Goal: Information Seeking & Learning: Find specific fact

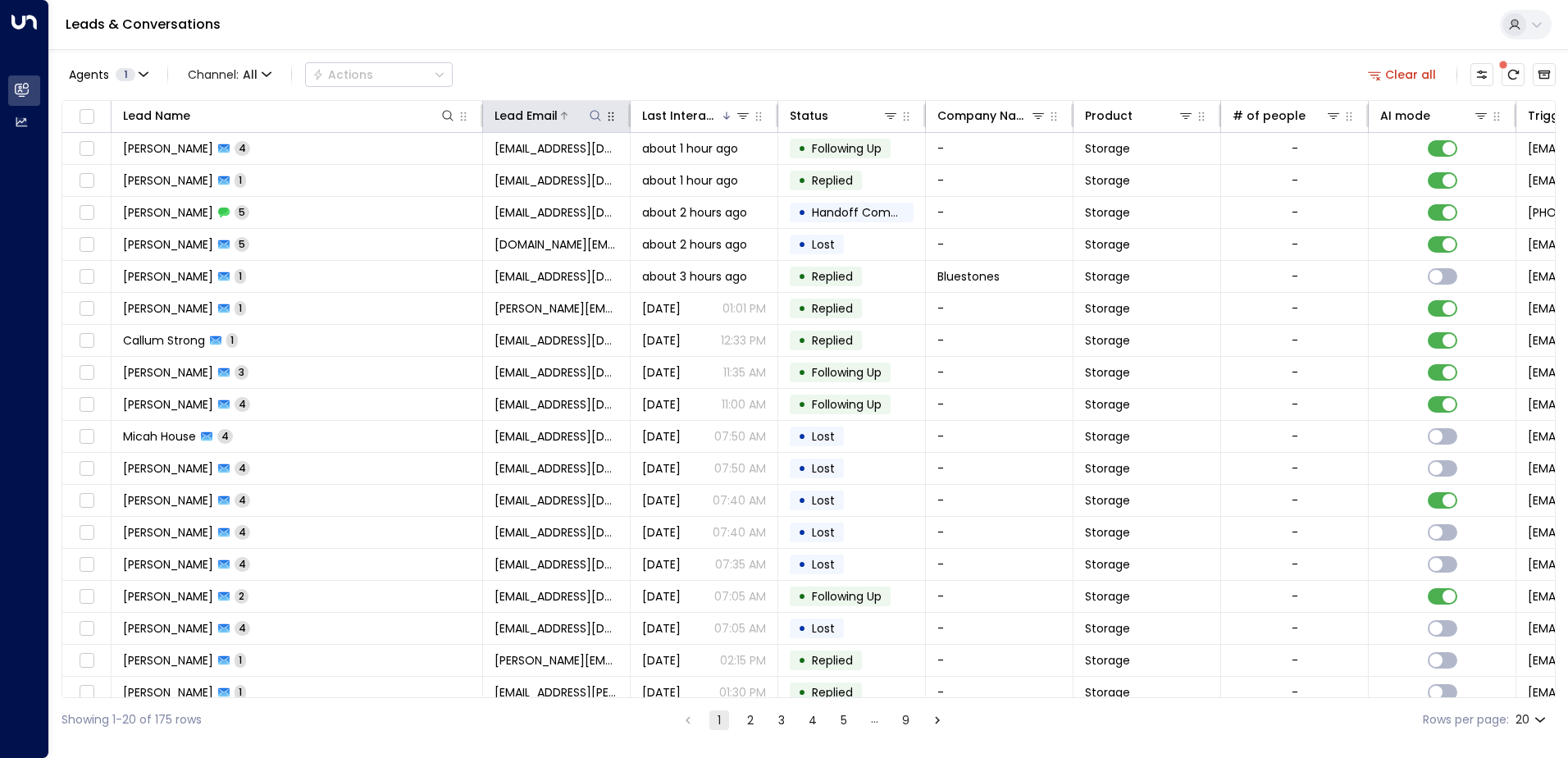
click at [595, 115] on icon at bounding box center [595, 115] width 13 height 13
type input "**********"
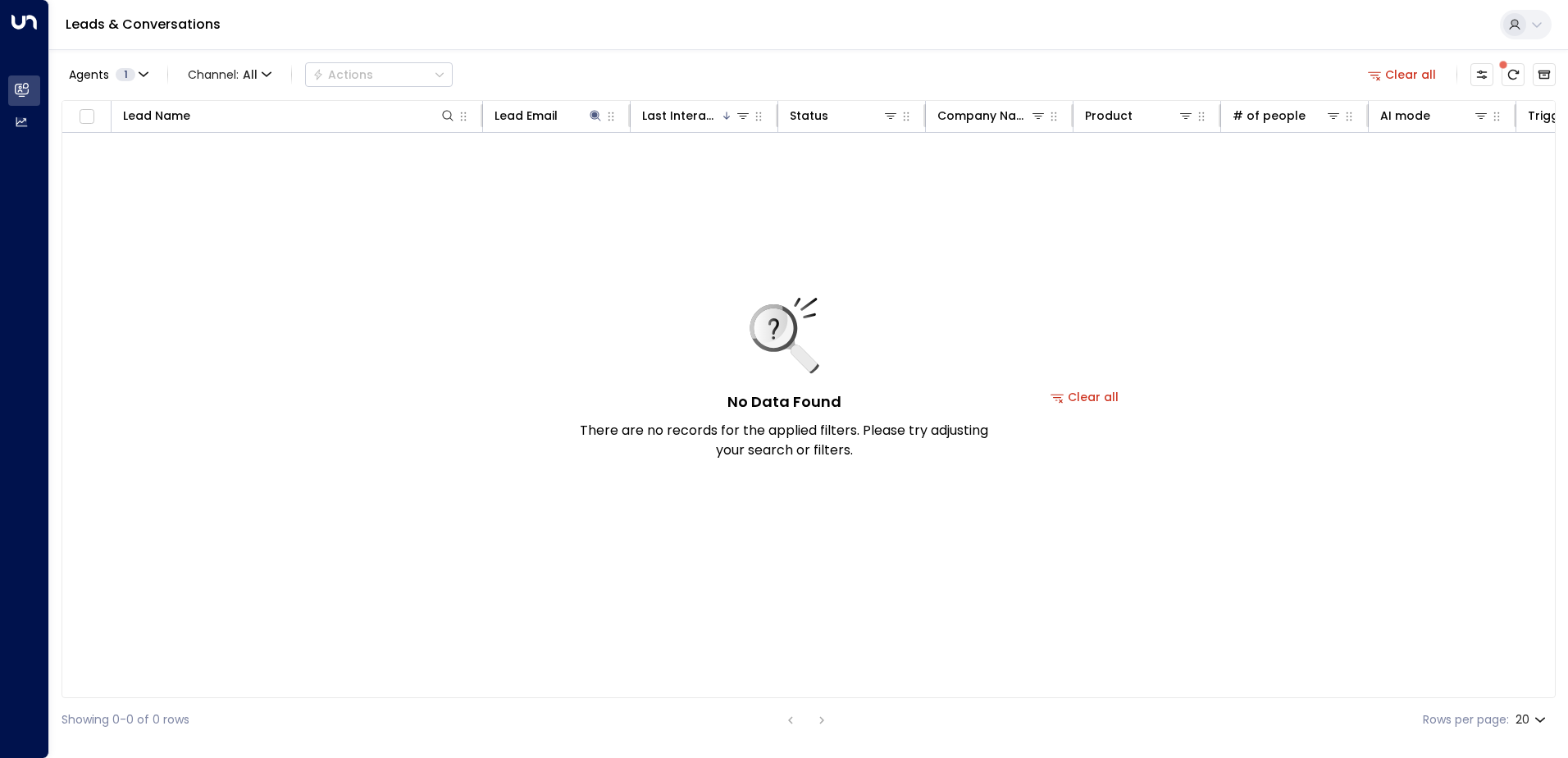
click at [497, 66] on div "Agents 1 Channel: All Actions Clear all" at bounding box center [808, 75] width 1494 height 35
click at [594, 112] on icon at bounding box center [595, 115] width 13 height 13
click at [594, 111] on icon at bounding box center [595, 115] width 11 height 11
click at [696, 164] on div "**********" at bounding box center [595, 175] width 226 height 24
click at [697, 172] on icon "button" at bounding box center [698, 175] width 11 height 11
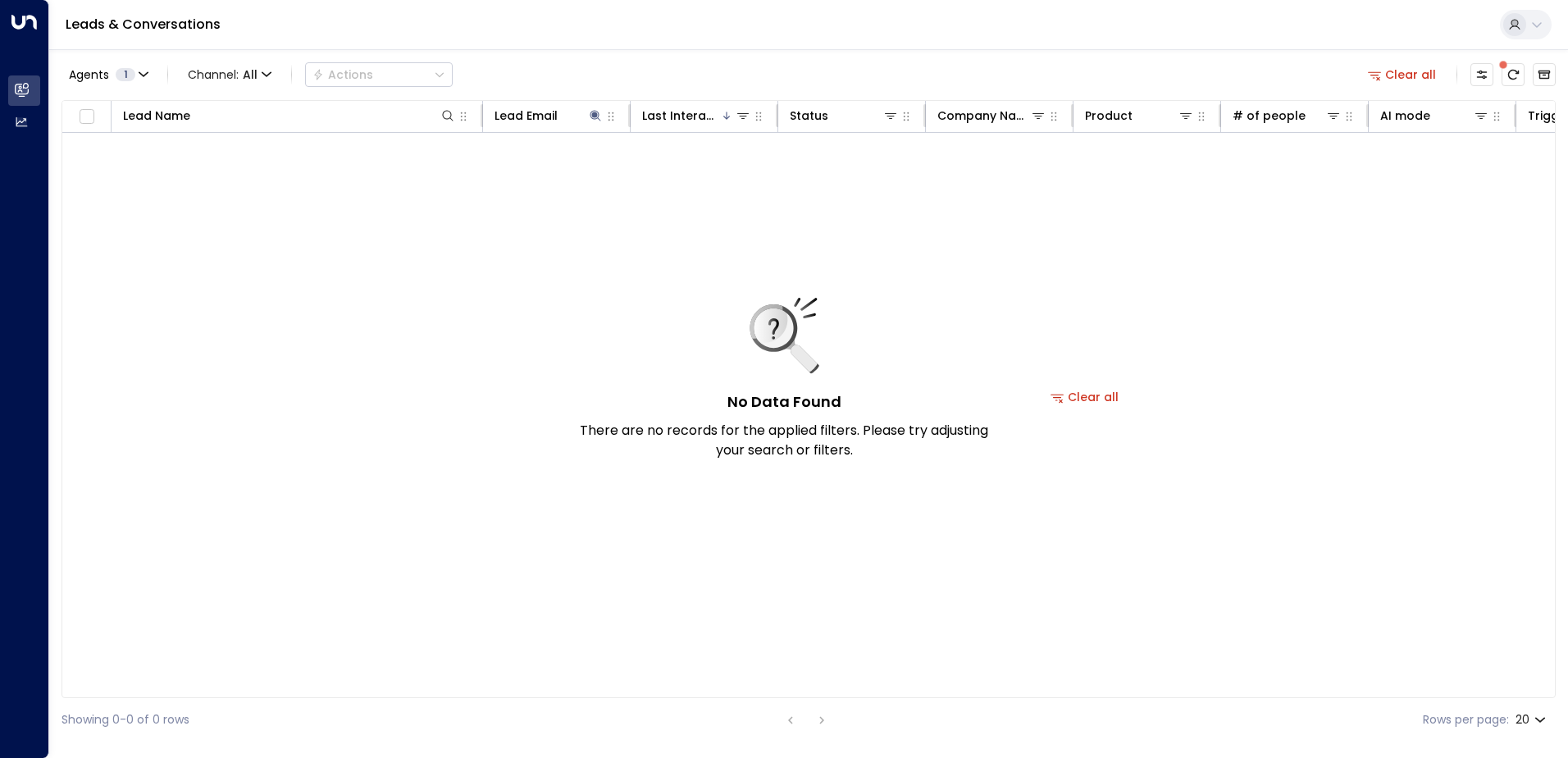
click at [720, 63] on div "Agents 1 Channel: All Actions Clear all" at bounding box center [808, 75] width 1494 height 35
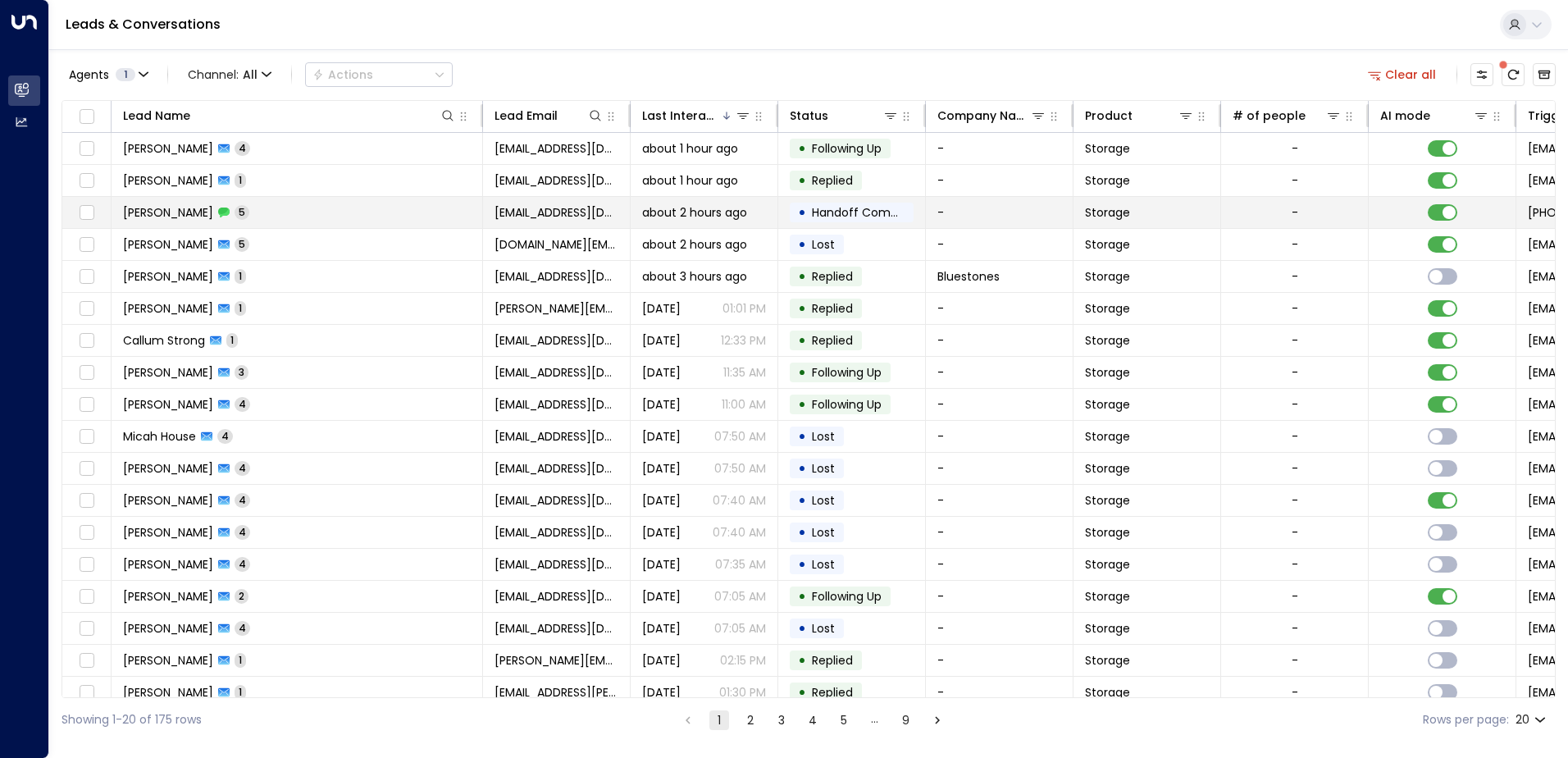
click at [401, 209] on td "[PERSON_NAME] 5" at bounding box center [297, 212] width 372 height 31
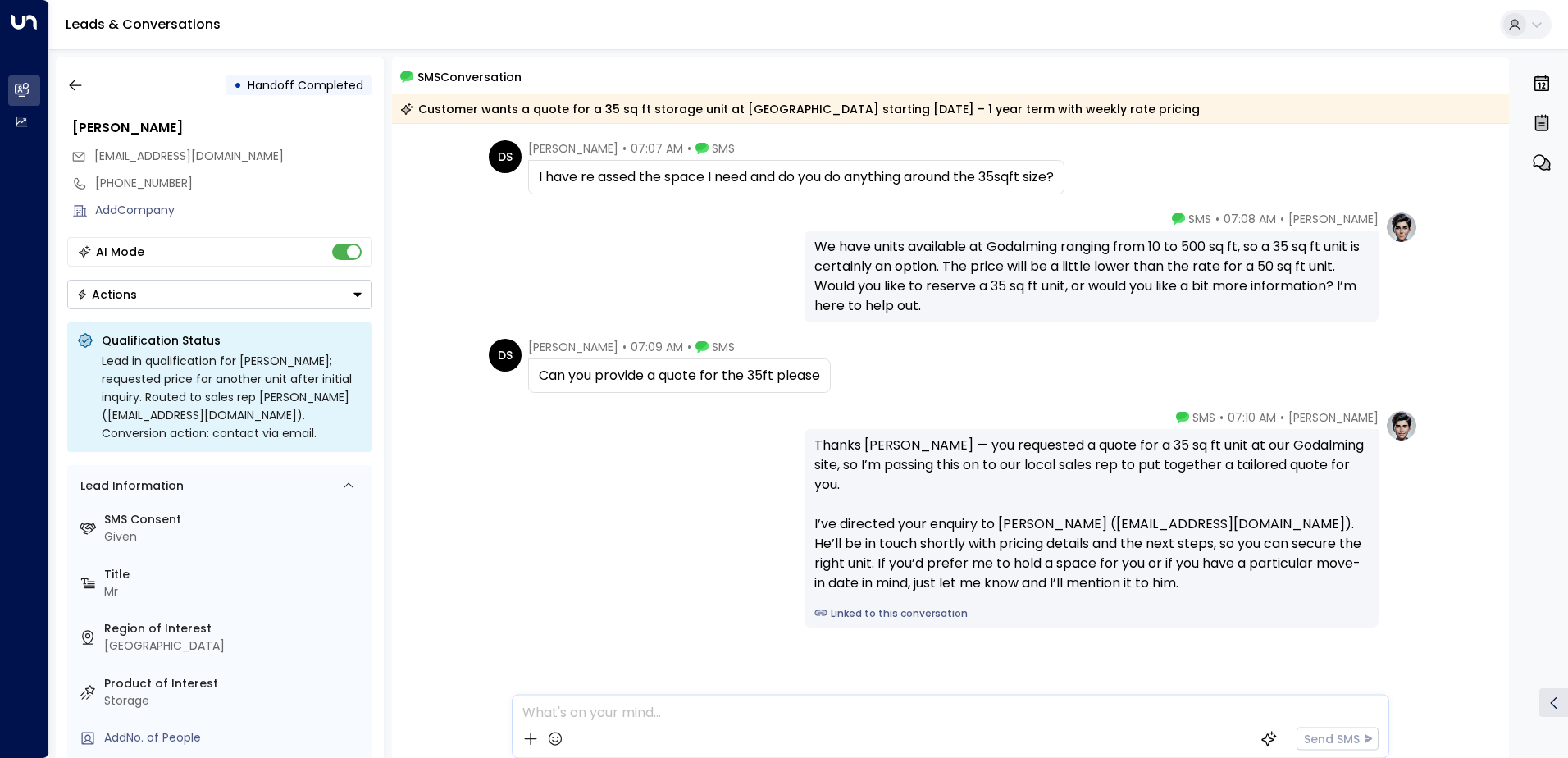
scroll to position [286, 0]
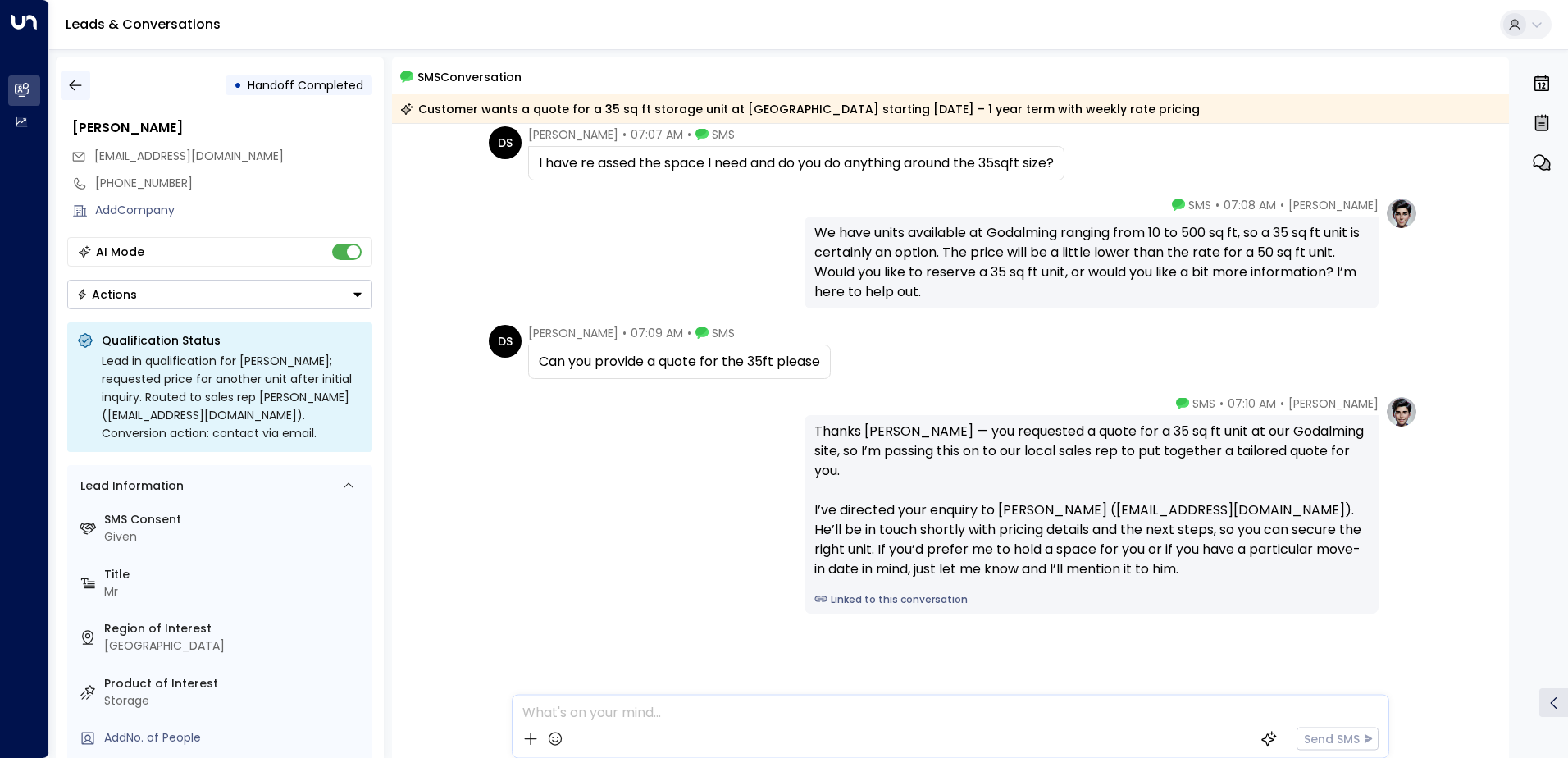
click at [87, 96] on button "button" at bounding box center [75, 84] width 29 height 29
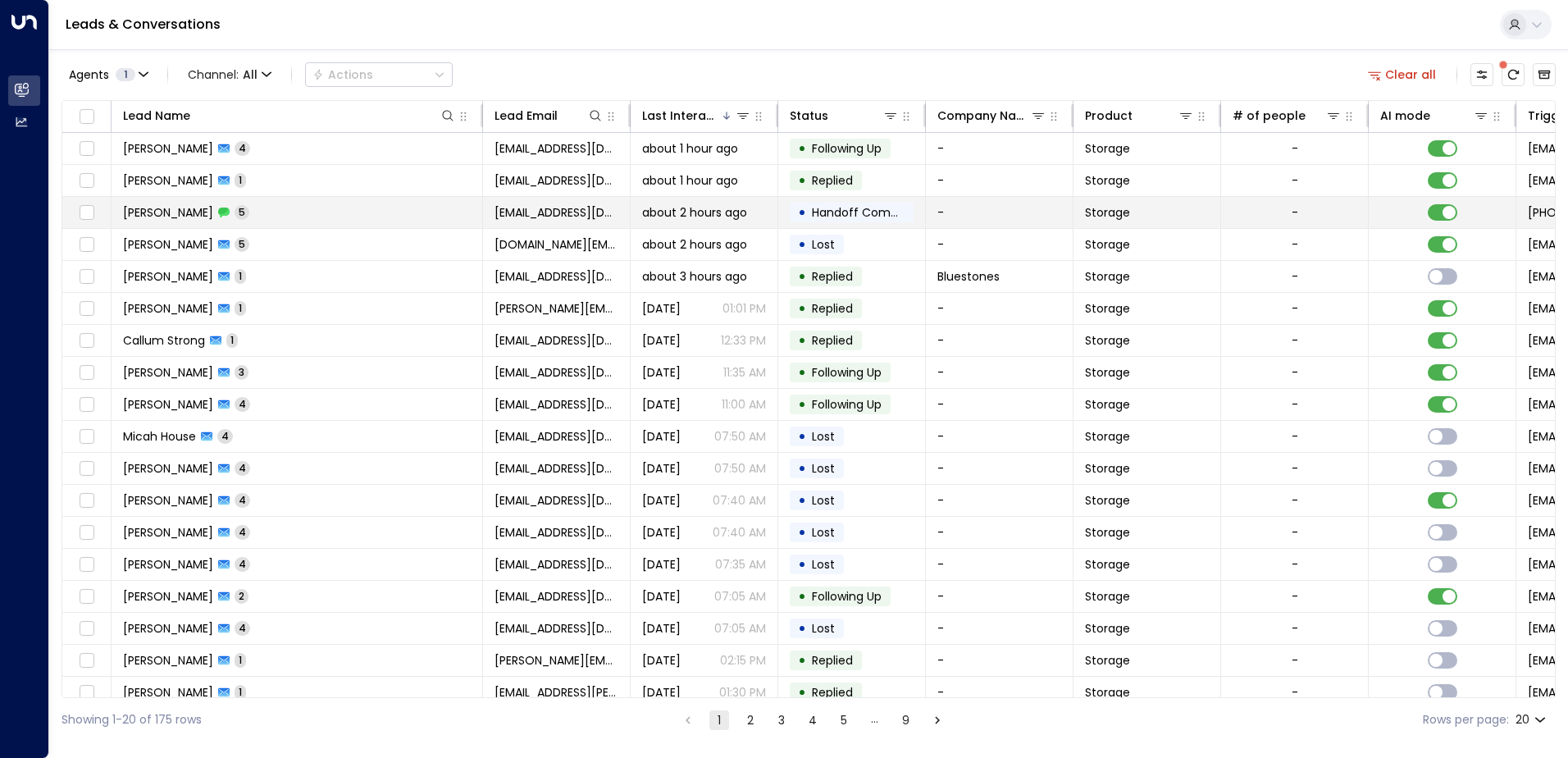
click at [660, 214] on span "about 2 hours ago" at bounding box center [694, 212] width 105 height 16
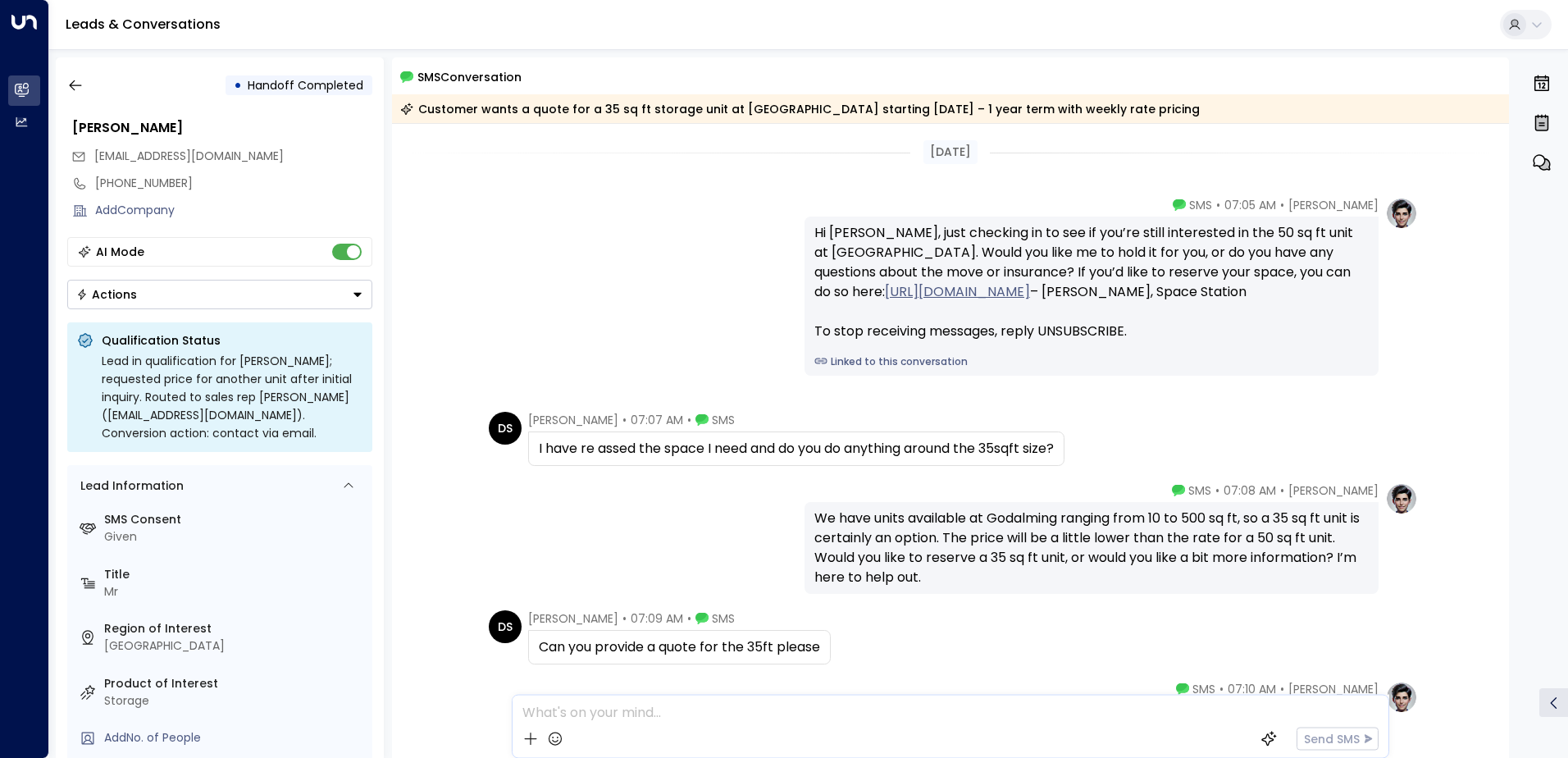
scroll to position [286, 0]
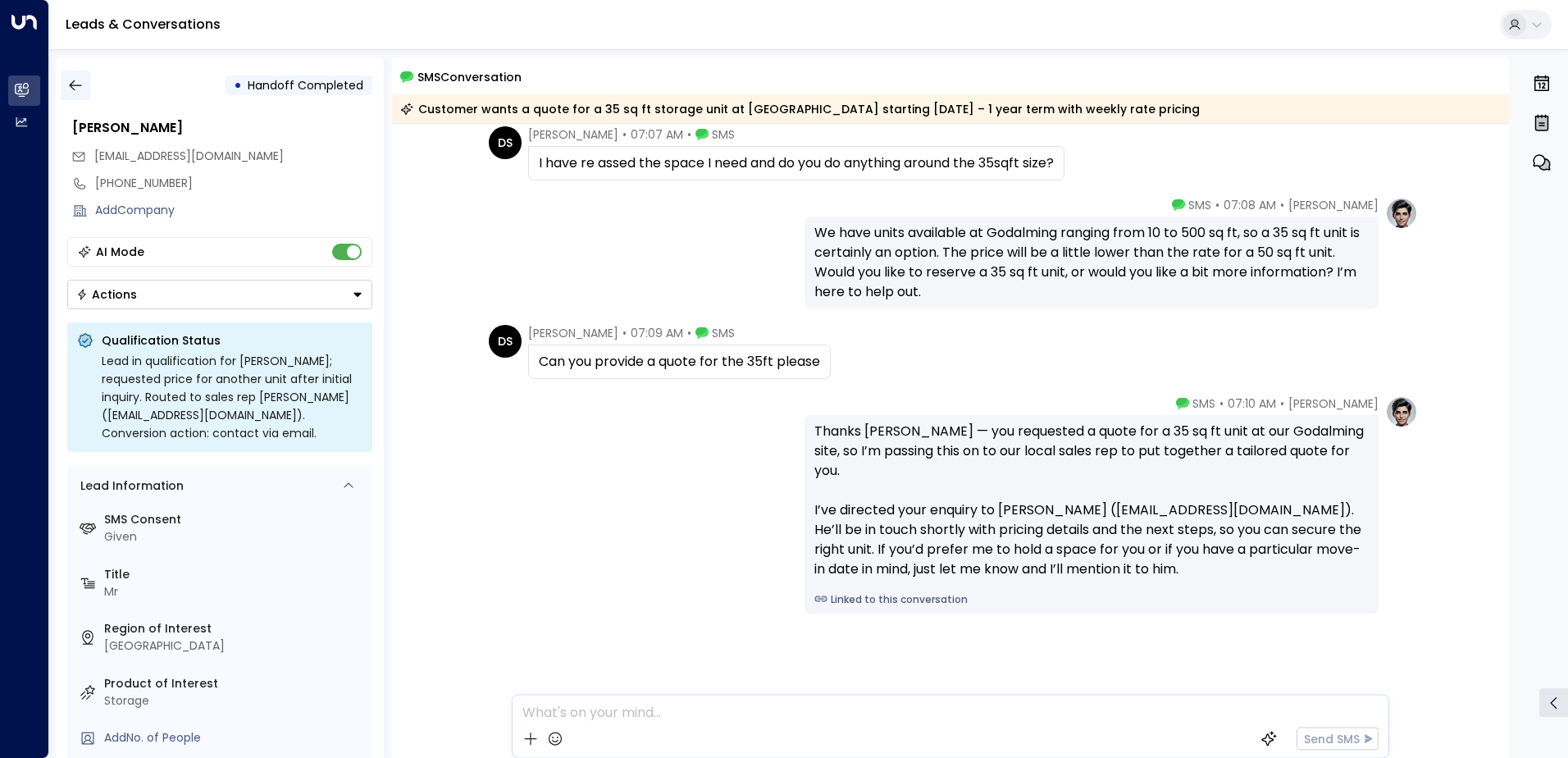
click at [81, 84] on icon "button" at bounding box center [75, 85] width 16 height 16
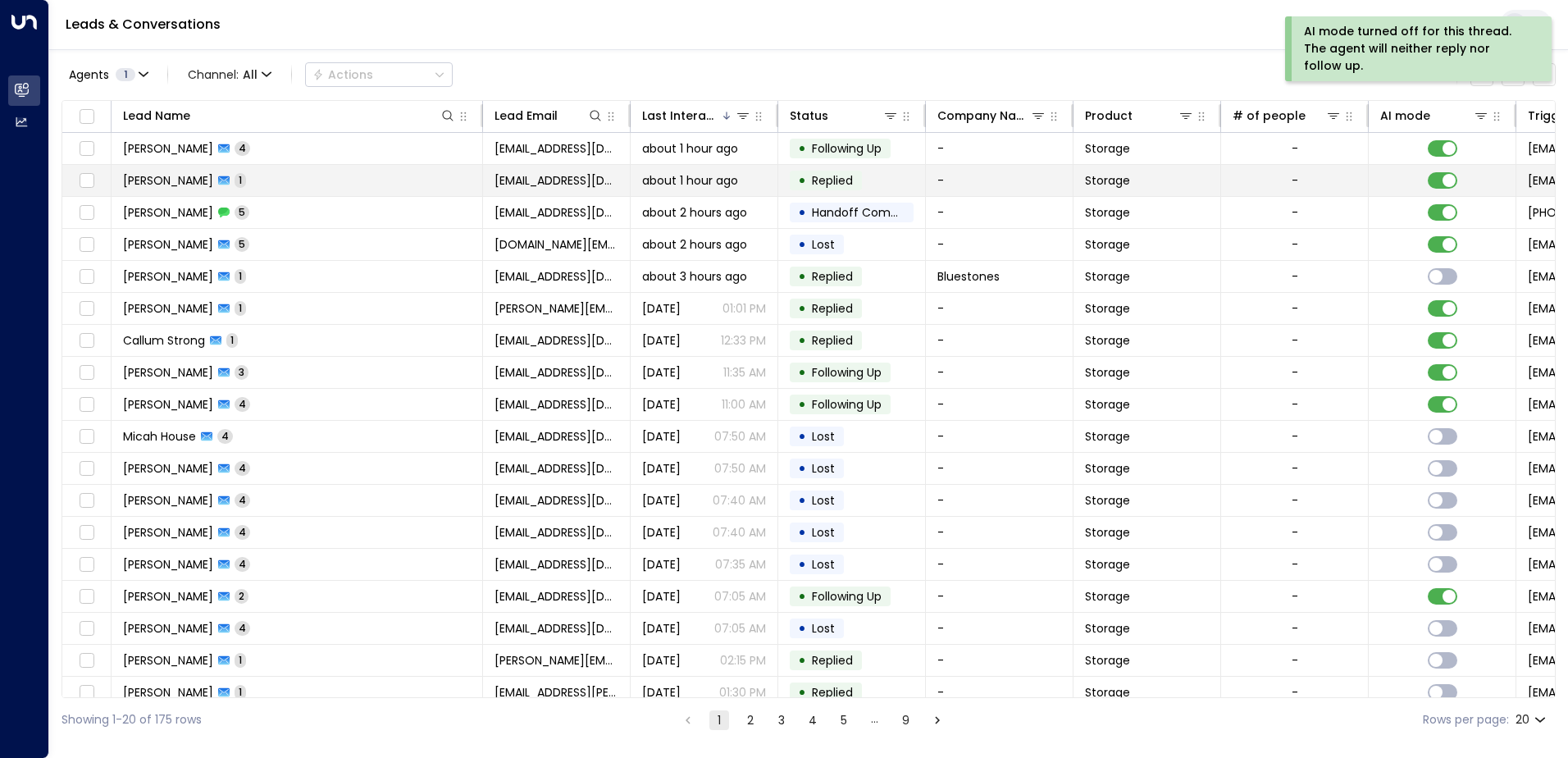
click at [895, 180] on td "• Replied" at bounding box center [852, 180] width 147 height 31
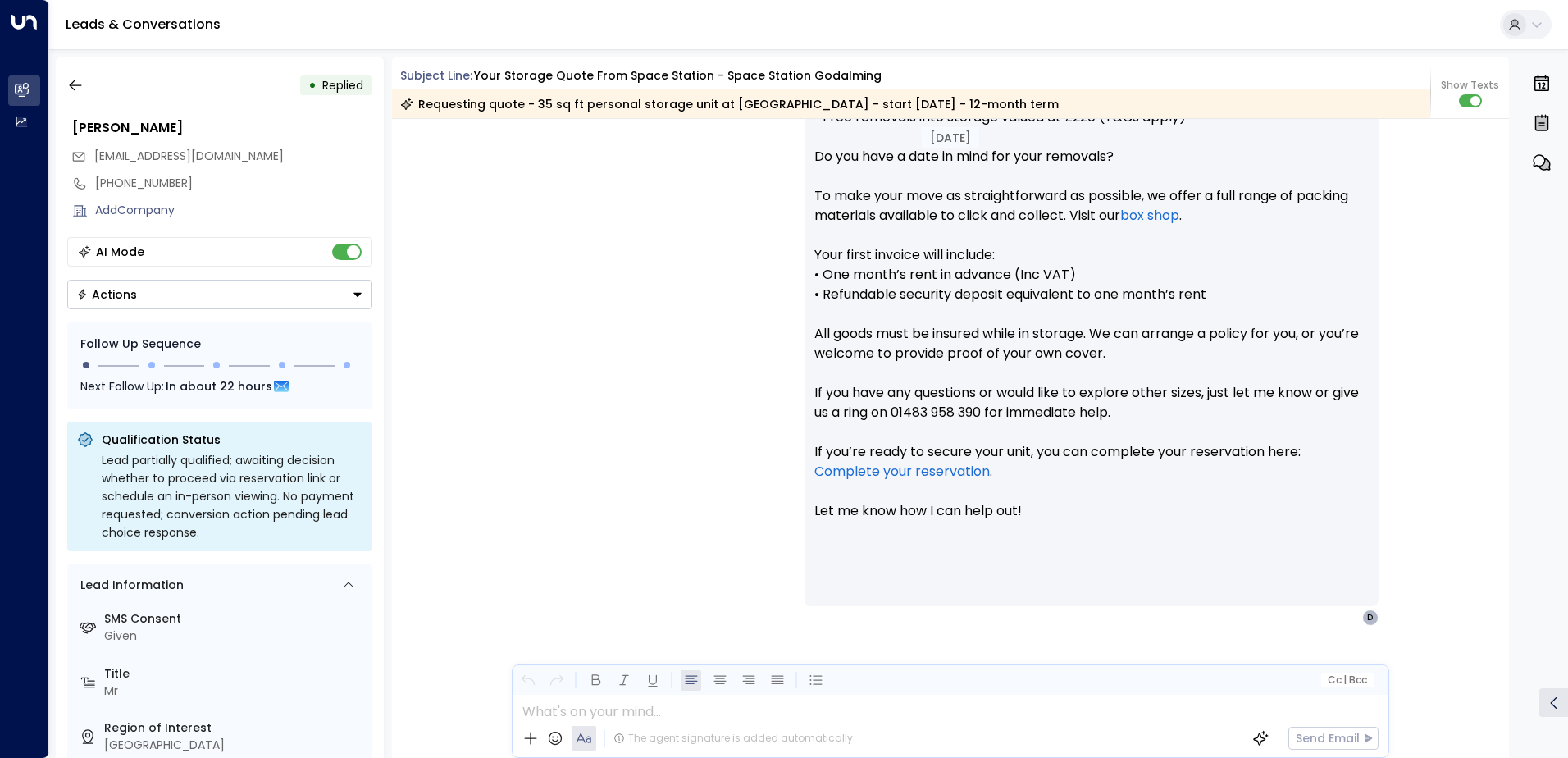
scroll to position [1464, 0]
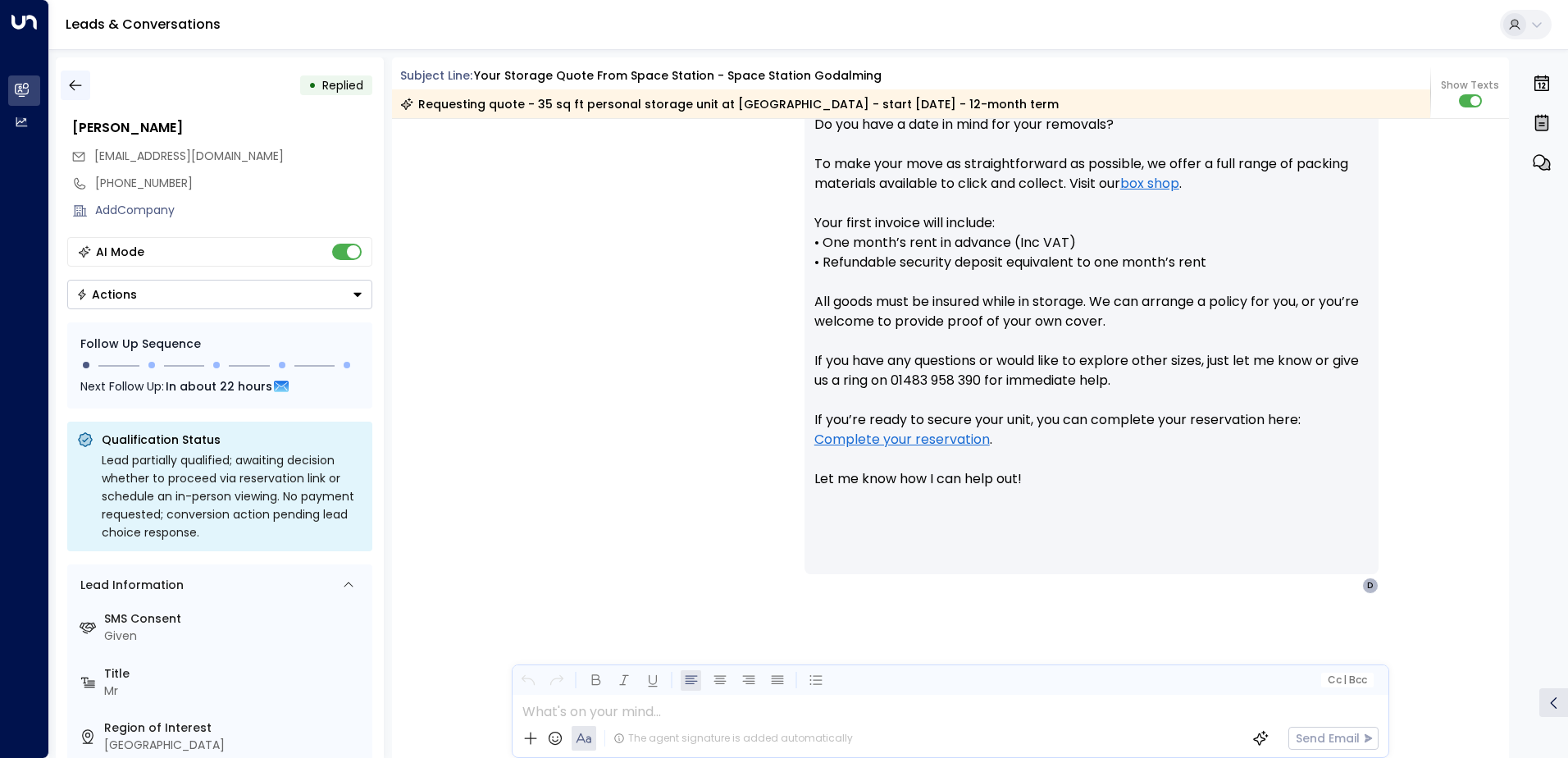
click at [84, 84] on button "button" at bounding box center [75, 84] width 29 height 29
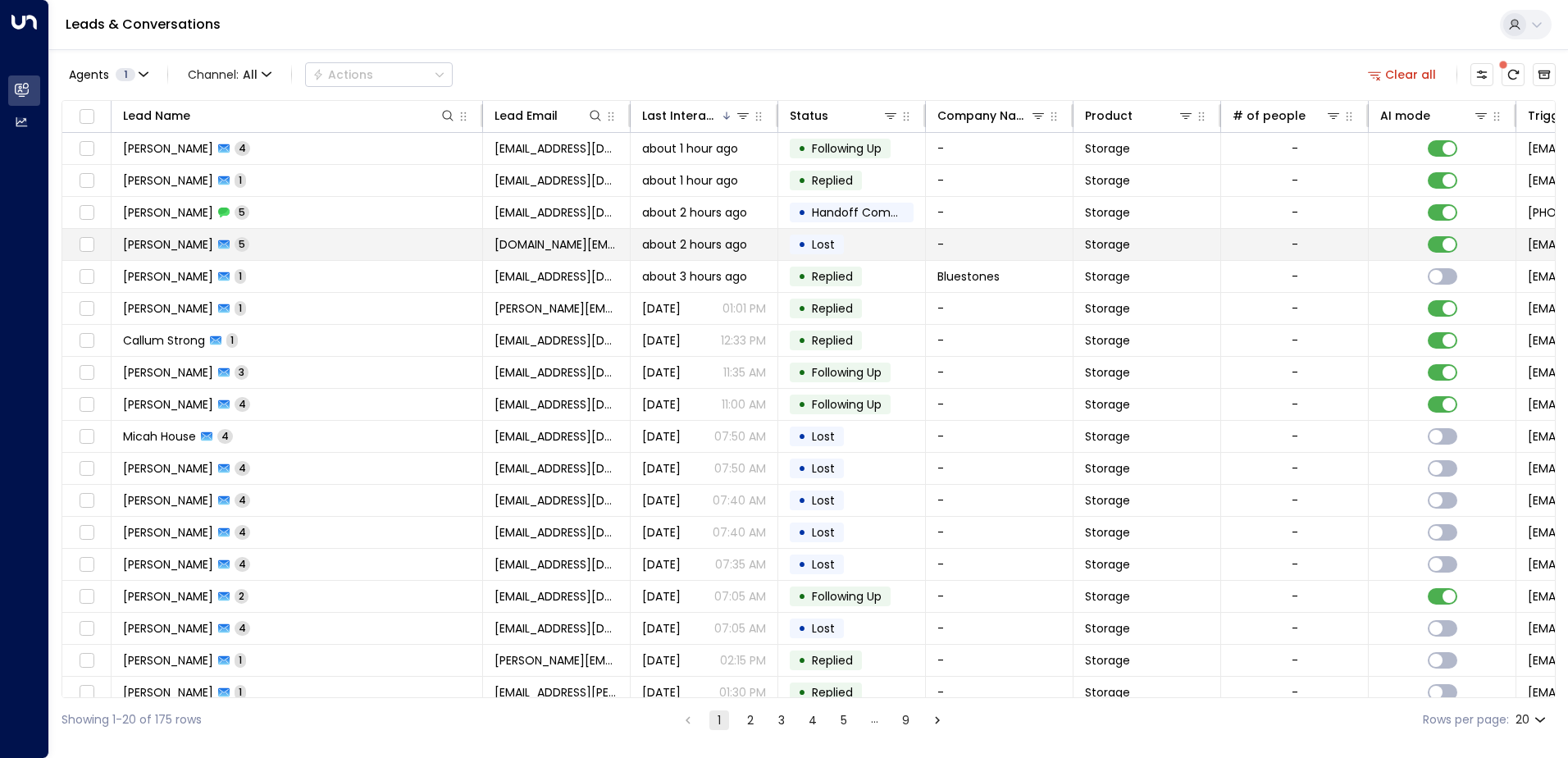
click at [737, 236] on span "about 2 hours ago" at bounding box center [694, 244] width 105 height 16
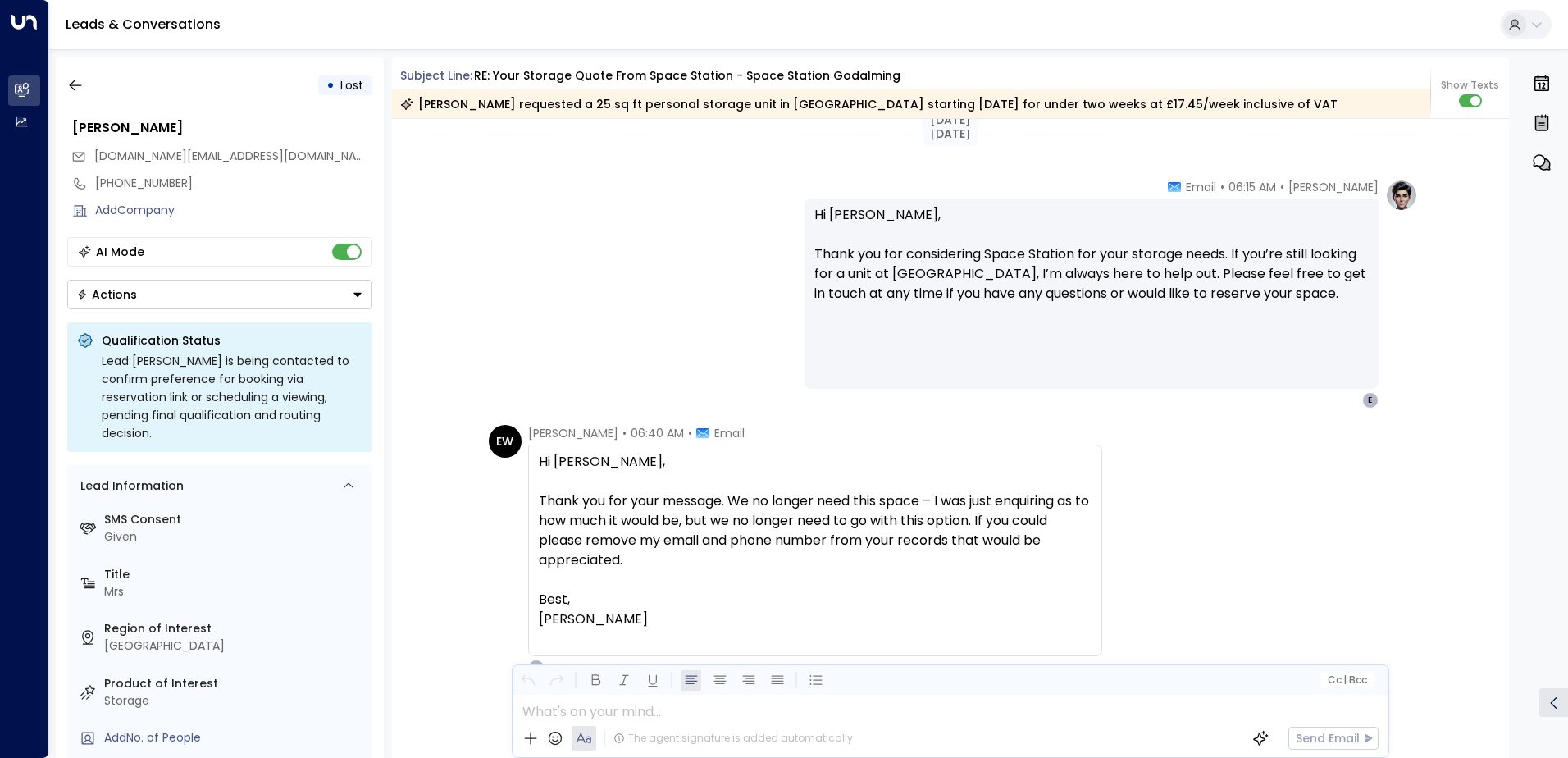
scroll to position [3193, 0]
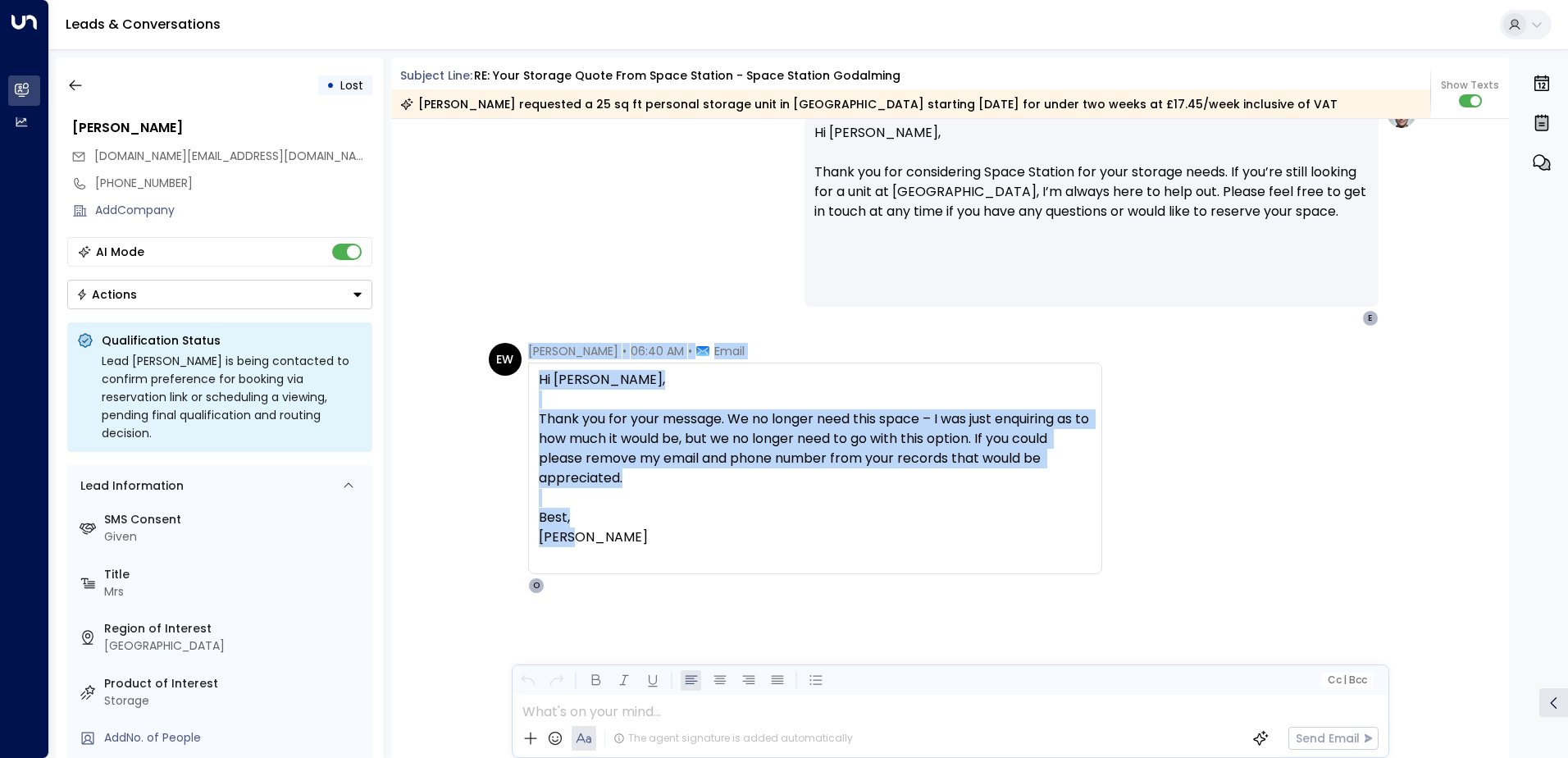
drag, startPoint x: 560, startPoint y: 535, endPoint x: 518, endPoint y: 377, distance: 163.5
click at [518, 377] on div "EW [PERSON_NAME] • 06:40 AM • Email Hi [PERSON_NAME], Thank you for your messag…" at bounding box center [795, 468] width 613 height 251
click at [574, 458] on span "Thank you for your message. We no longer need this space – I was just enquiring…" at bounding box center [815, 448] width 553 height 79
drag, startPoint x: 563, startPoint y: 543, endPoint x: 537, endPoint y: 383, distance: 162.1
click at [539, 383] on div "Hi [PERSON_NAME], Thank you for your message. We no longer need this space – I …" at bounding box center [815, 469] width 553 height 197
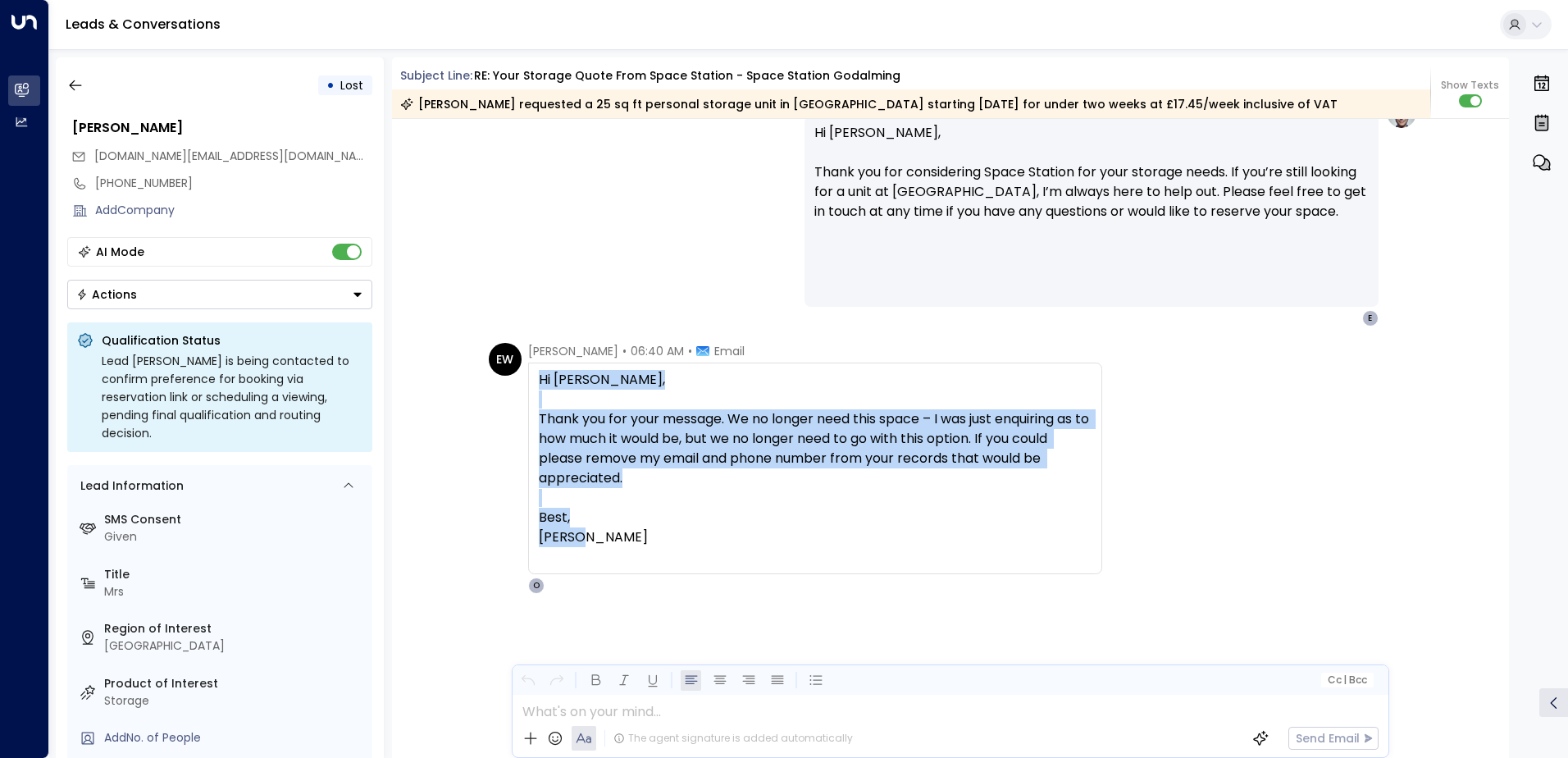
copy div "Hi [PERSON_NAME], Thank you for your message. We no longer need this space – I …"
